Goal: Find specific page/section: Find specific page/section

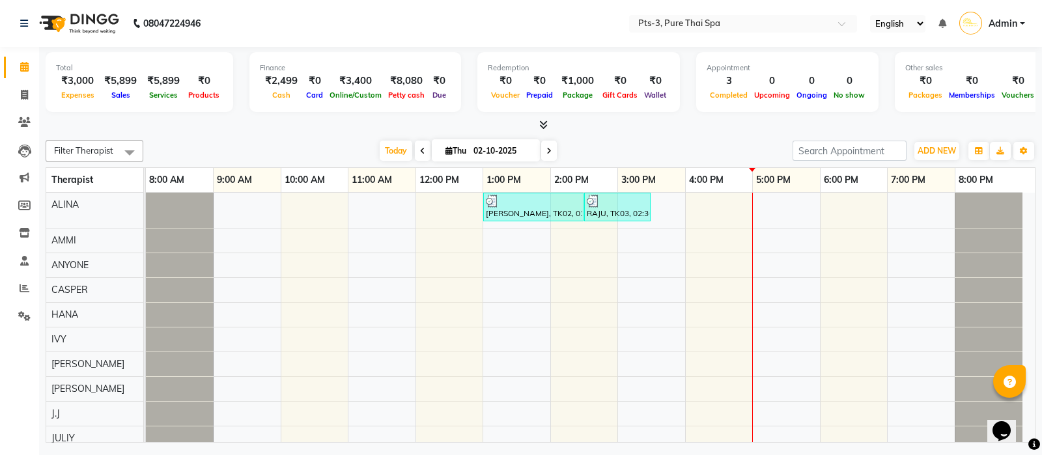
click at [740, 26] on input "text" at bounding box center [729, 24] width 189 height 13
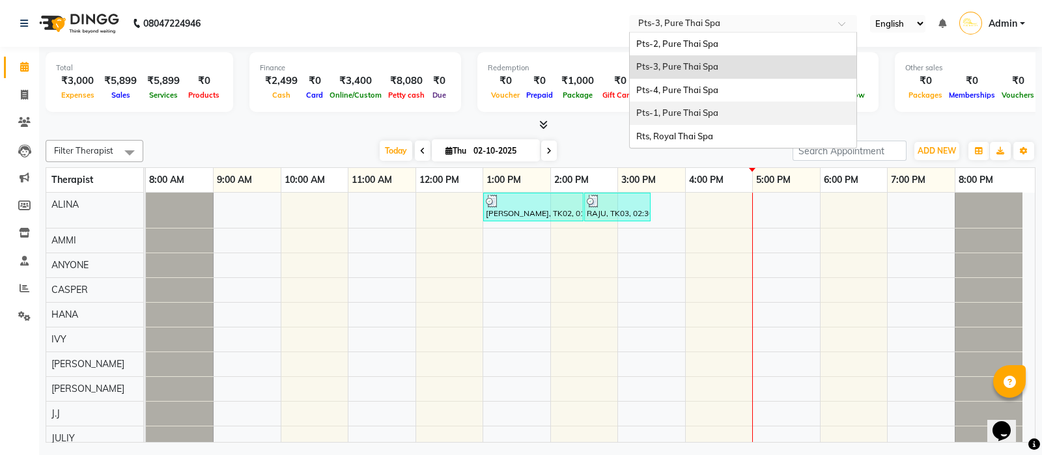
click at [699, 119] on div "Pts-1, Pure Thai Spa" at bounding box center [743, 113] width 227 height 23
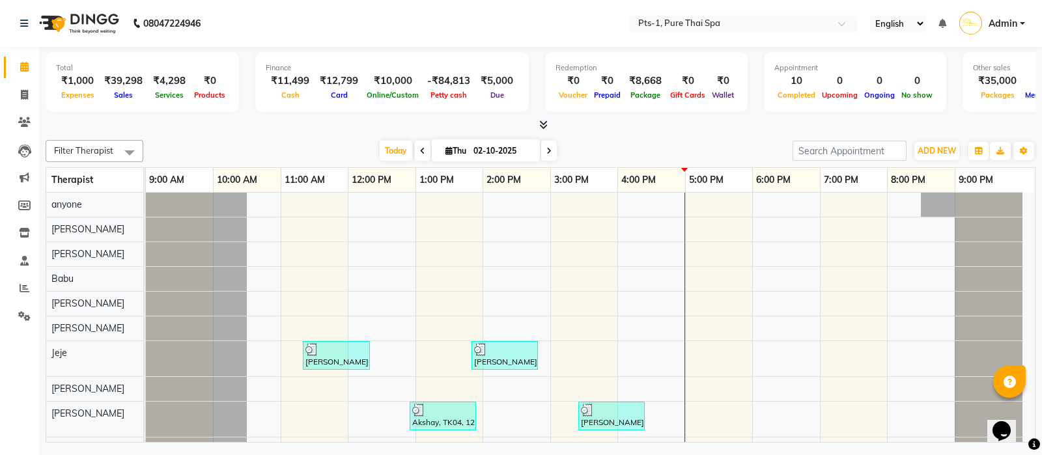
click at [721, 20] on input "text" at bounding box center [729, 24] width 189 height 13
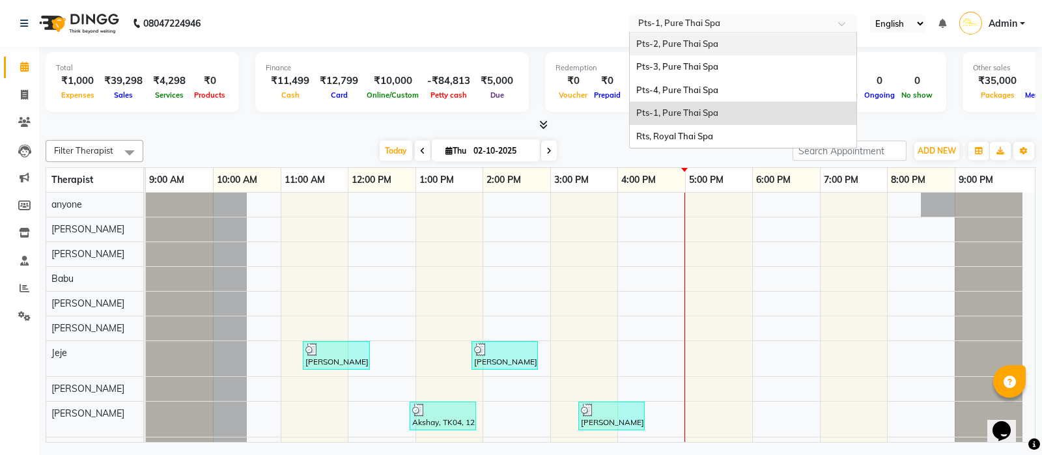
click at [711, 49] on div "Pts-2, Pure Thai Spa" at bounding box center [743, 44] width 227 height 23
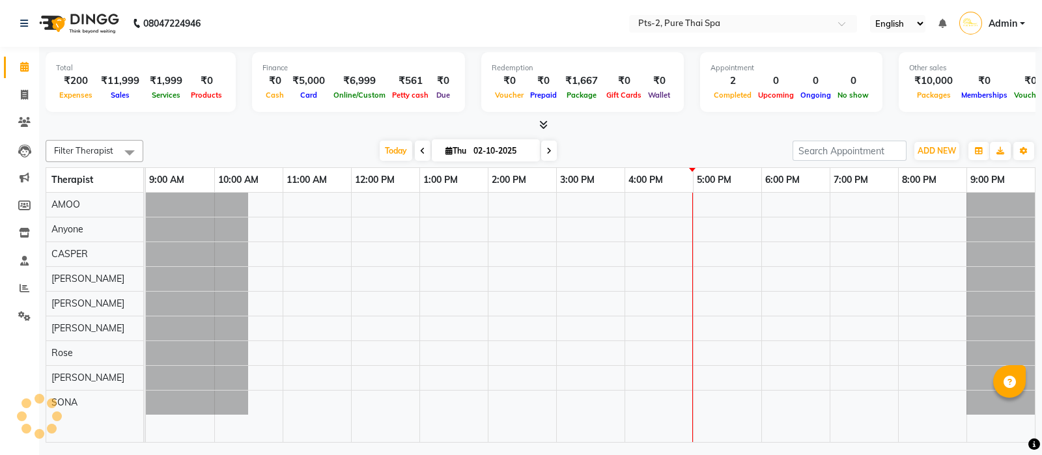
select select "en"
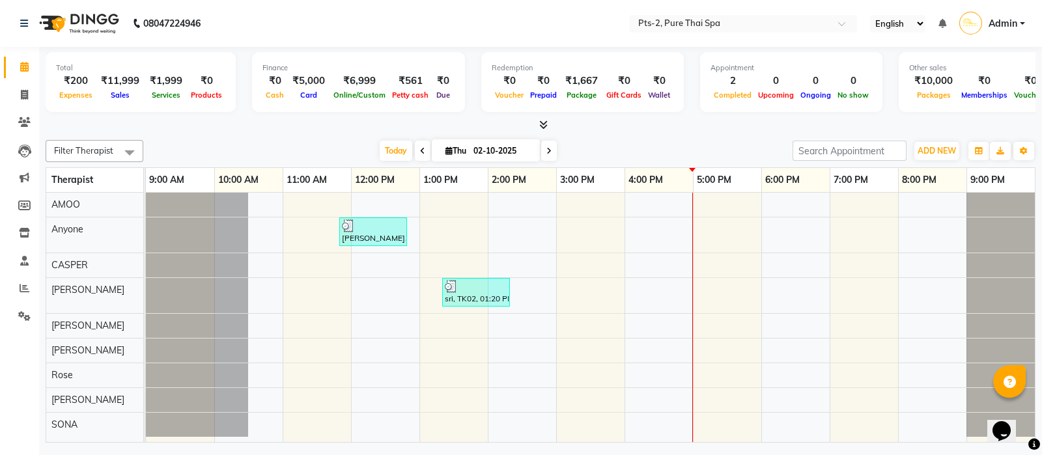
click at [708, 28] on input "text" at bounding box center [729, 24] width 189 height 13
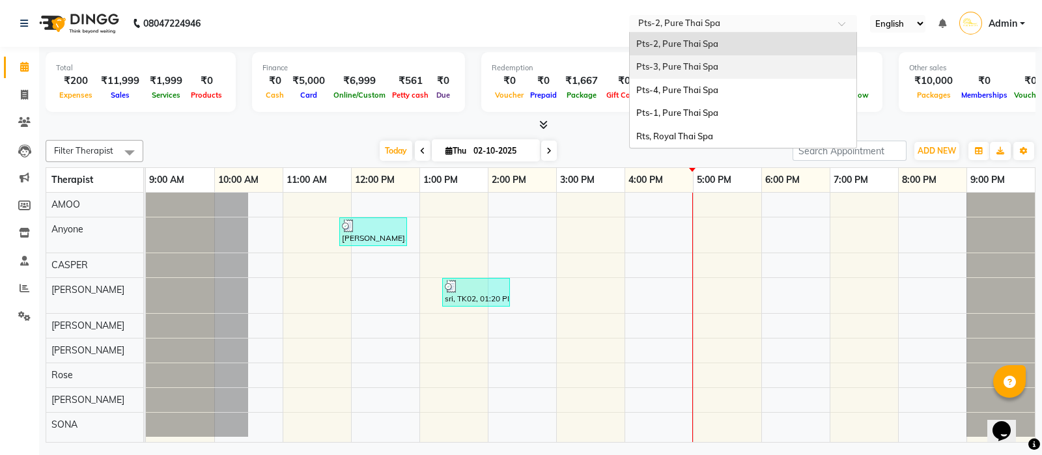
click at [703, 70] on span "Pts-3, Pure Thai Spa" at bounding box center [677, 66] width 82 height 10
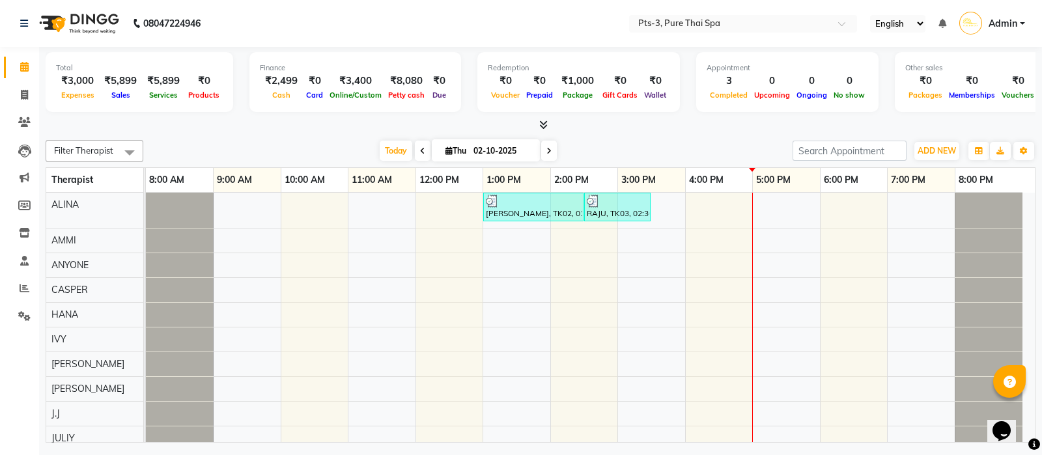
click at [716, 21] on input "text" at bounding box center [729, 24] width 189 height 13
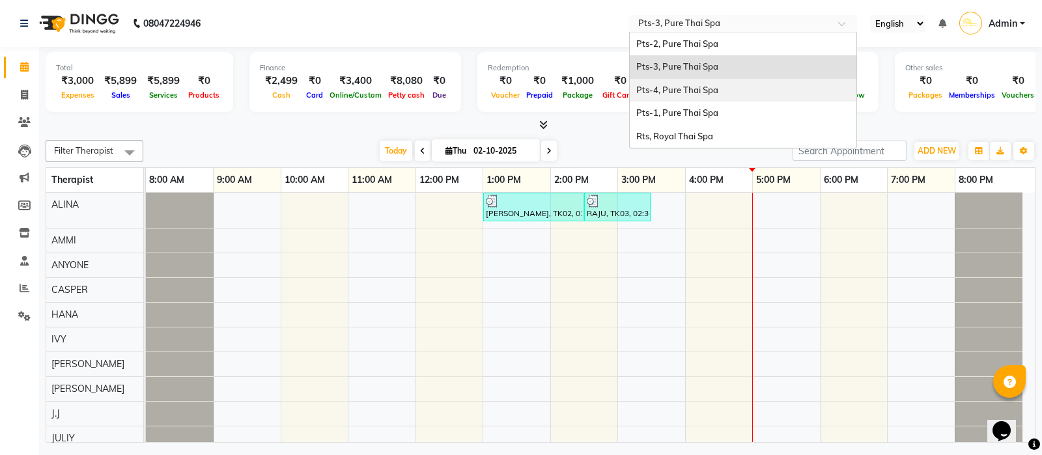
click at [705, 89] on span "Pts-4, Pure Thai Spa" at bounding box center [677, 90] width 82 height 10
